Goal: Find specific page/section: Find specific page/section

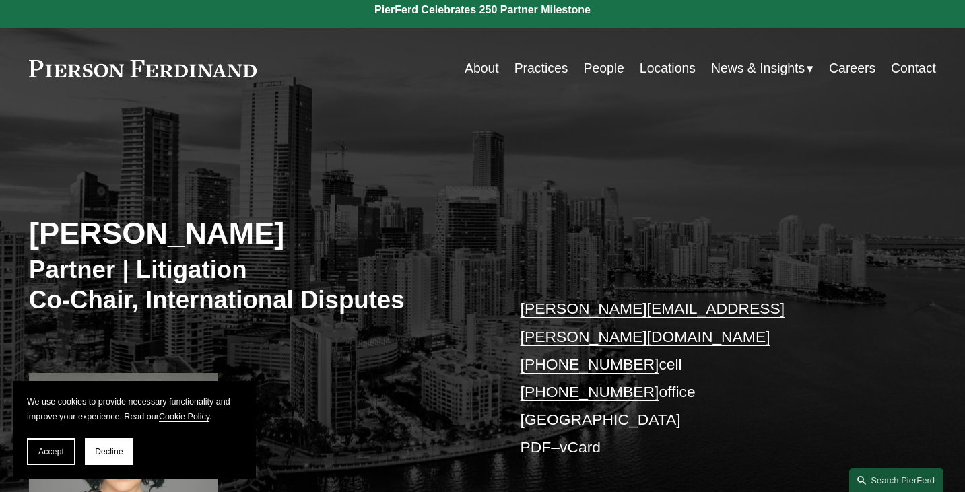
scroll to position [15, 0]
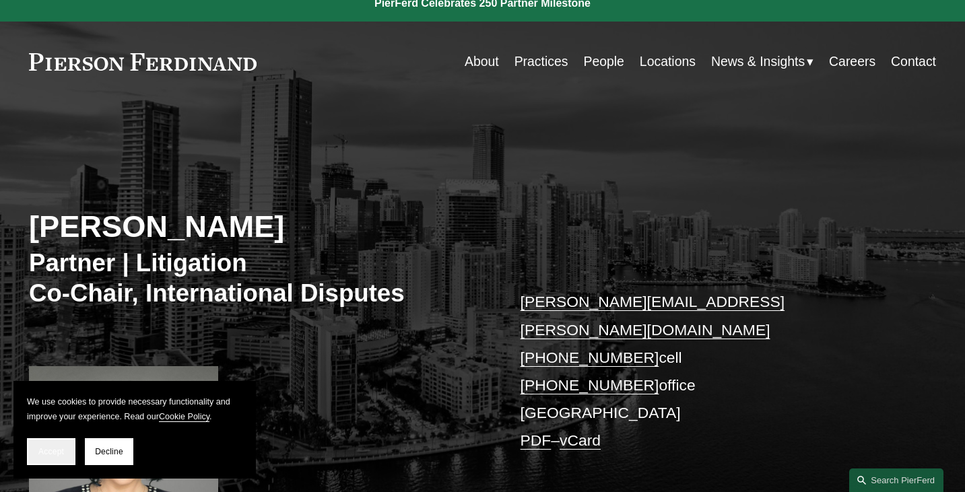
click at [61, 454] on span "Accept" at bounding box center [51, 451] width 26 height 9
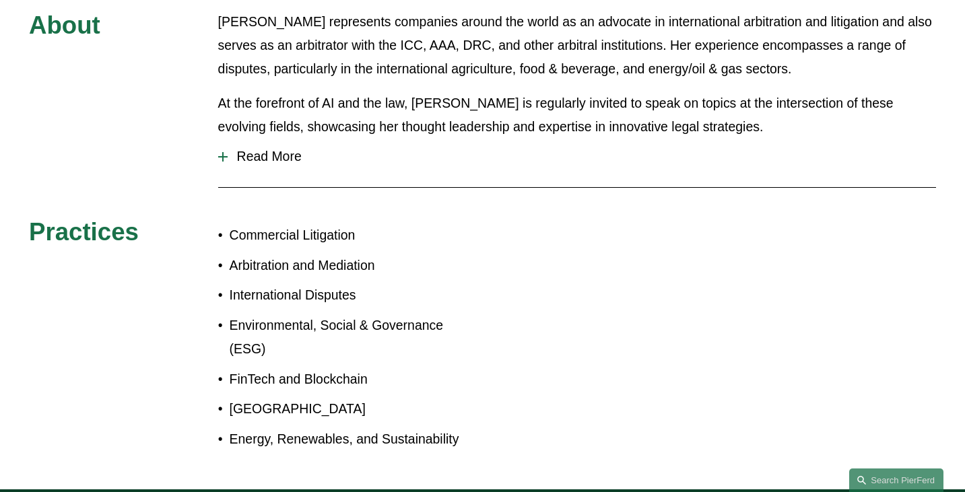
scroll to position [688, 0]
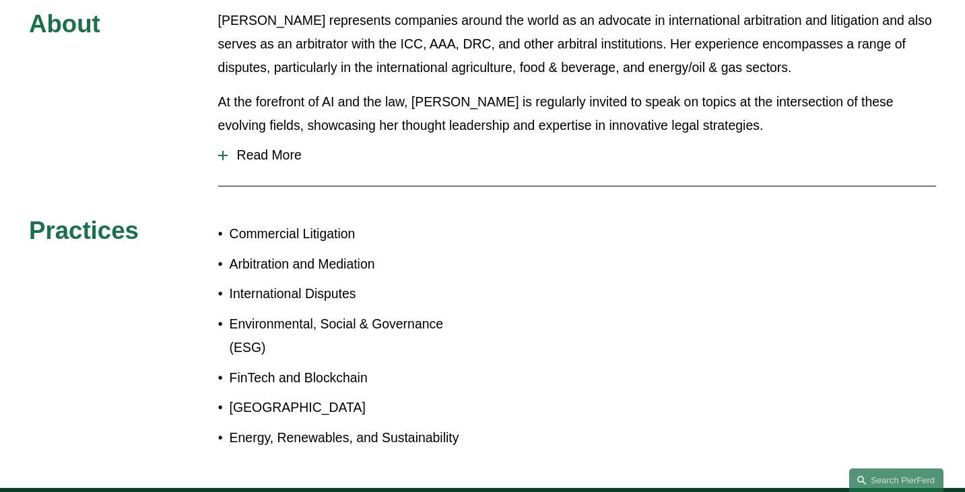
click at [250, 148] on span "Read More" at bounding box center [582, 155] width 709 height 15
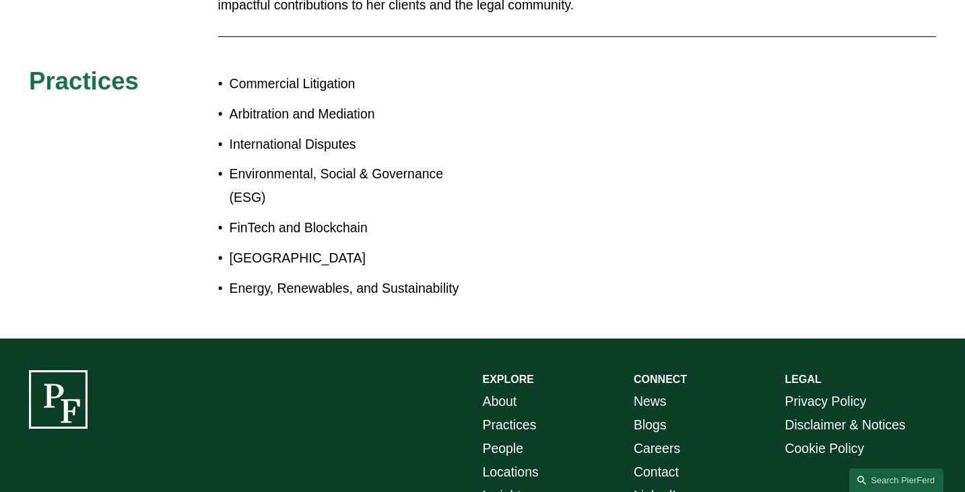
scroll to position [1853, 0]
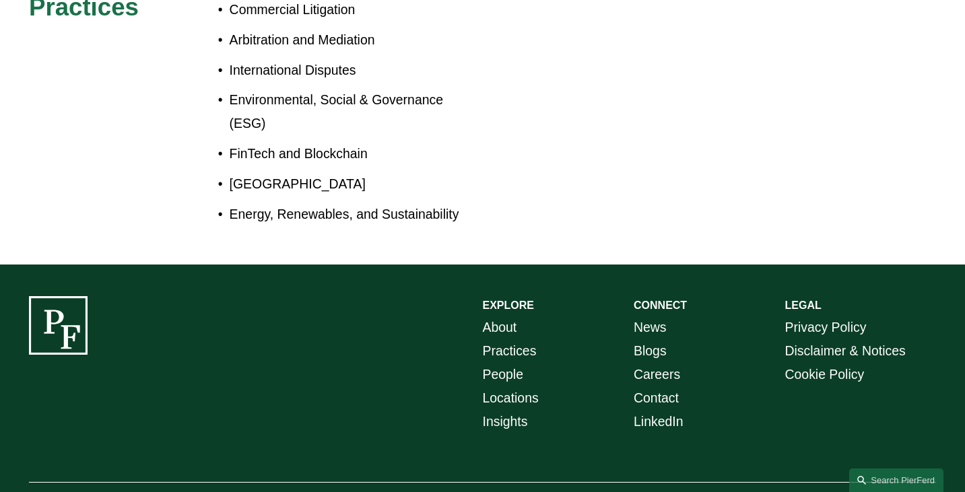
click at [509, 340] on link "Practices" at bounding box center [510, 352] width 54 height 24
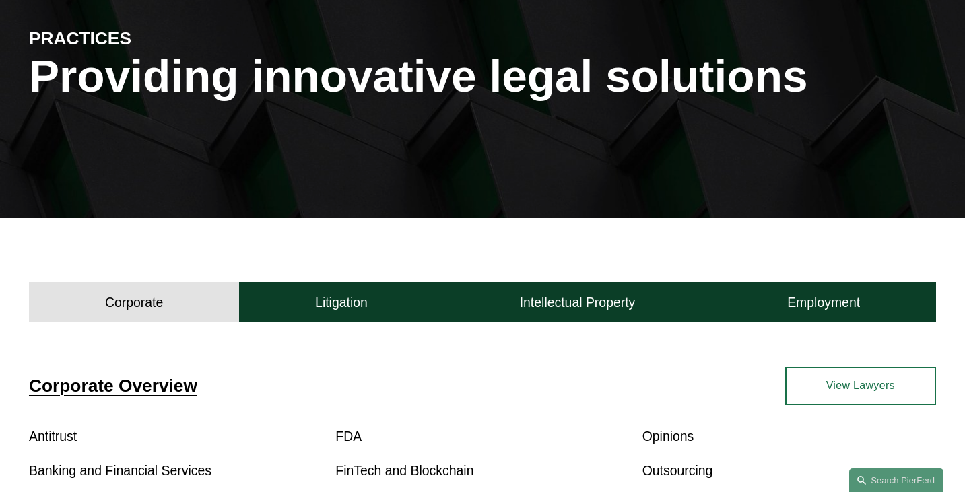
scroll to position [253, 0]
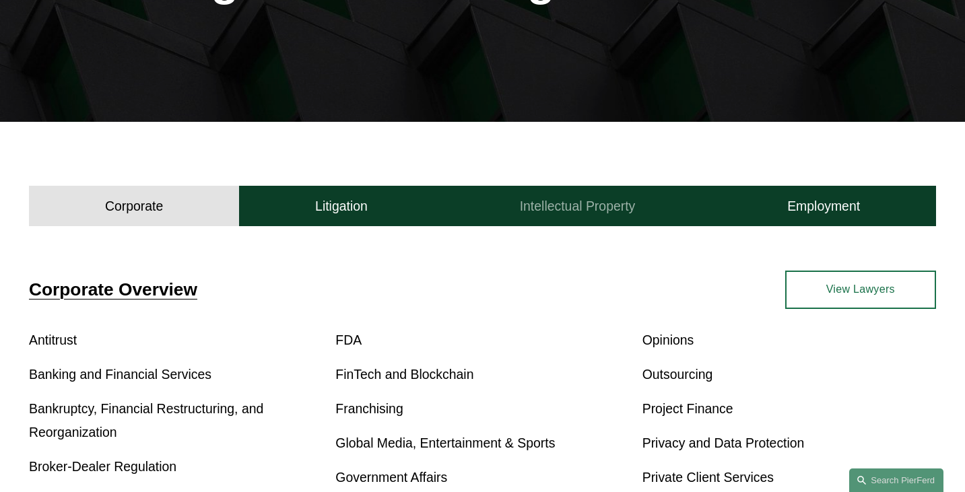
click at [598, 220] on button "Intellectual Property" at bounding box center [577, 206] width 267 height 40
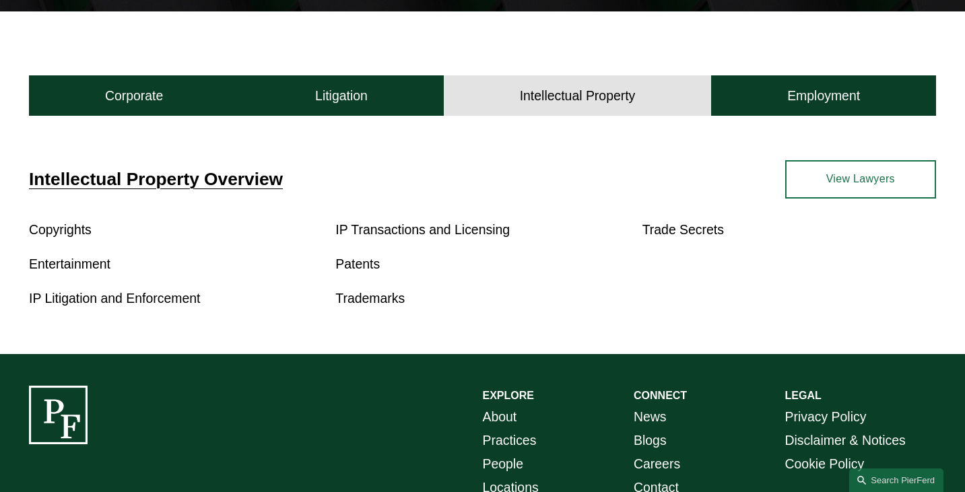
scroll to position [383, 0]
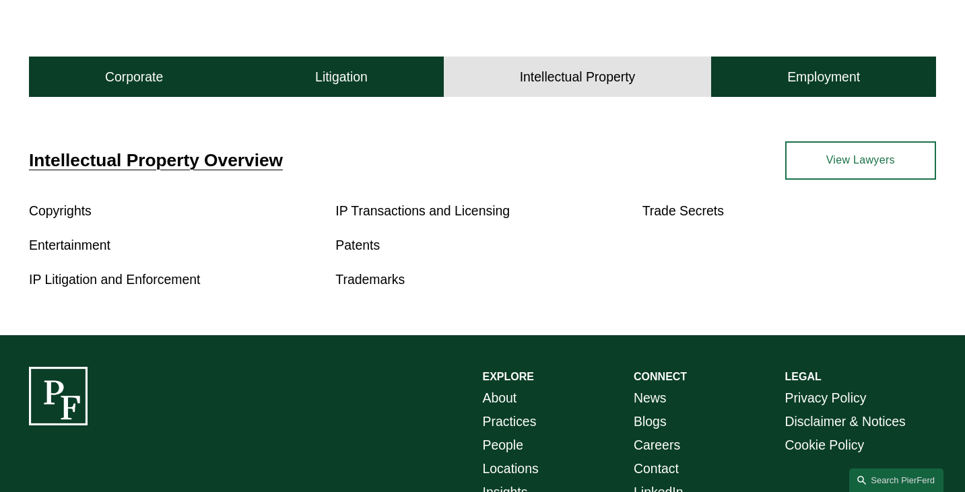
click at [874, 152] on link "View Lawyers" at bounding box center [862, 160] width 152 height 39
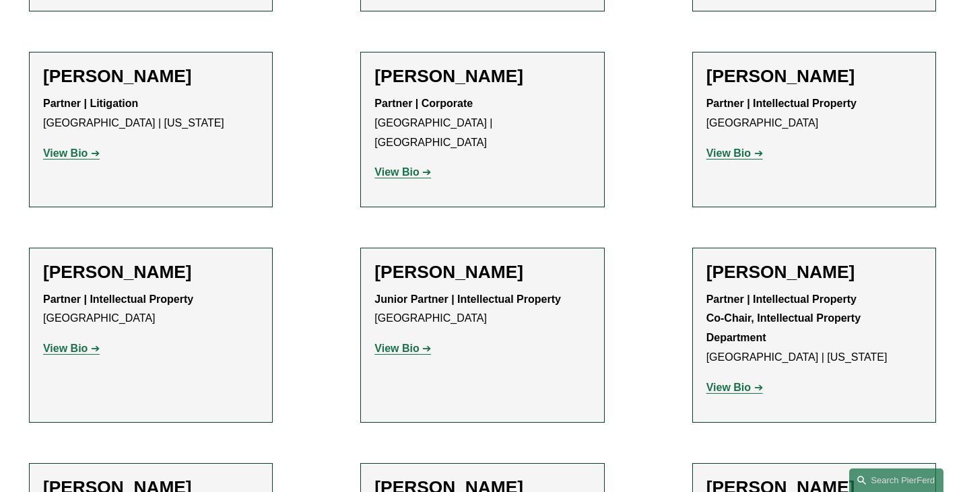
scroll to position [1012, 0]
